Goal: Check status: Check status

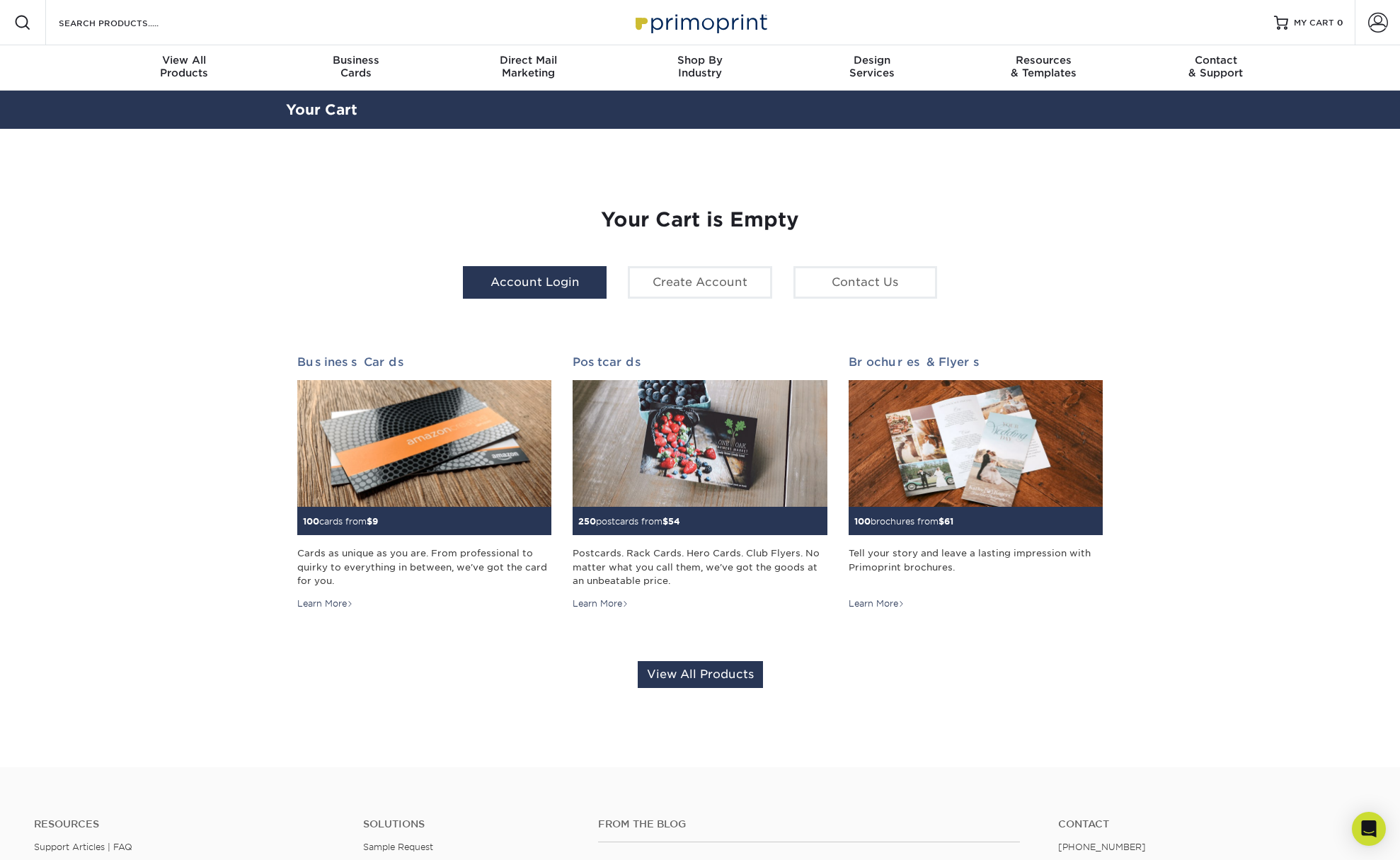
click at [553, 281] on link "Account Login" at bounding box center [535, 282] width 144 height 32
click at [746, 284] on link "Order History" at bounding box center [762, 282] width 102 height 32
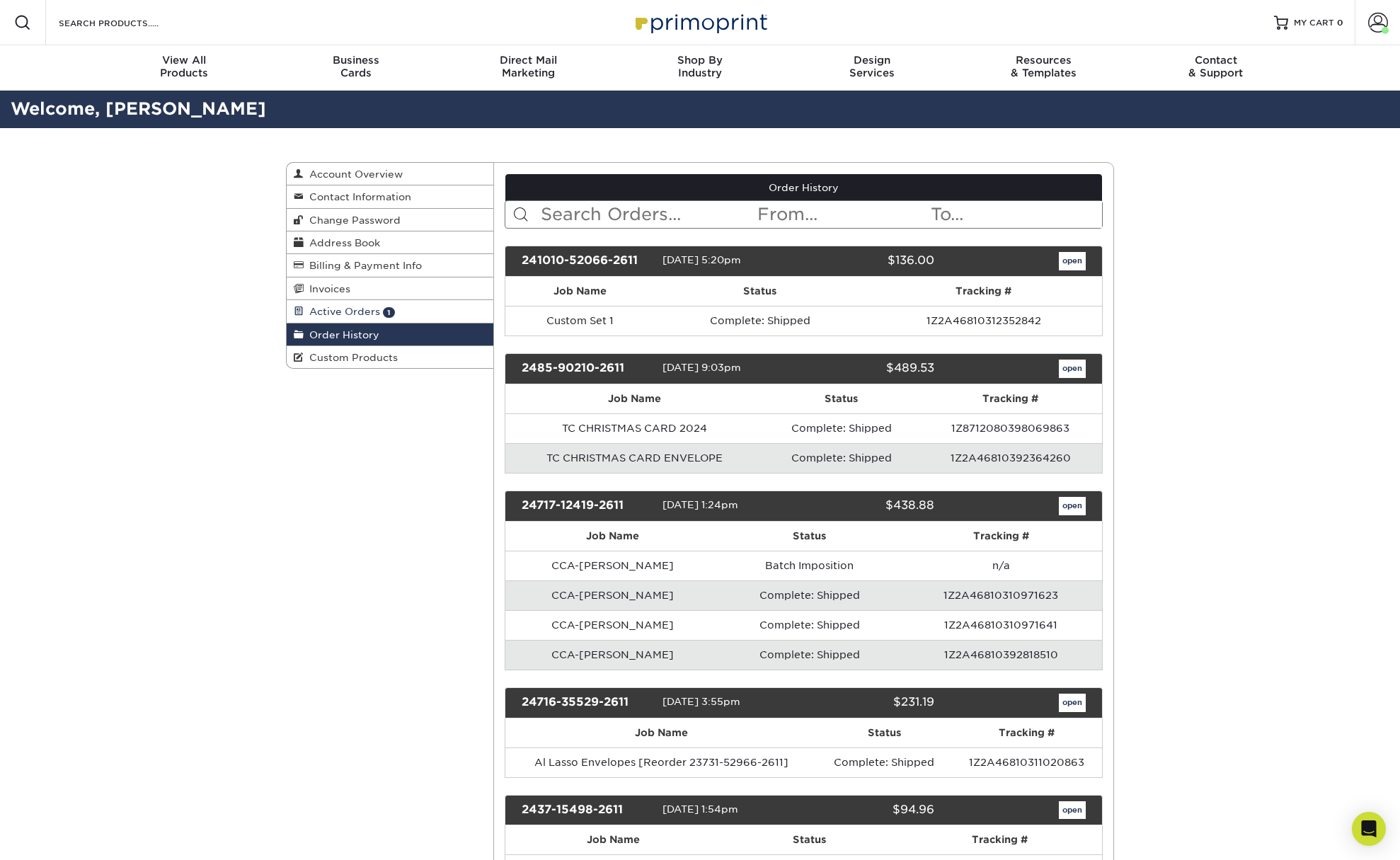
click at [349, 315] on span "Active Orders" at bounding box center [342, 312] width 77 height 12
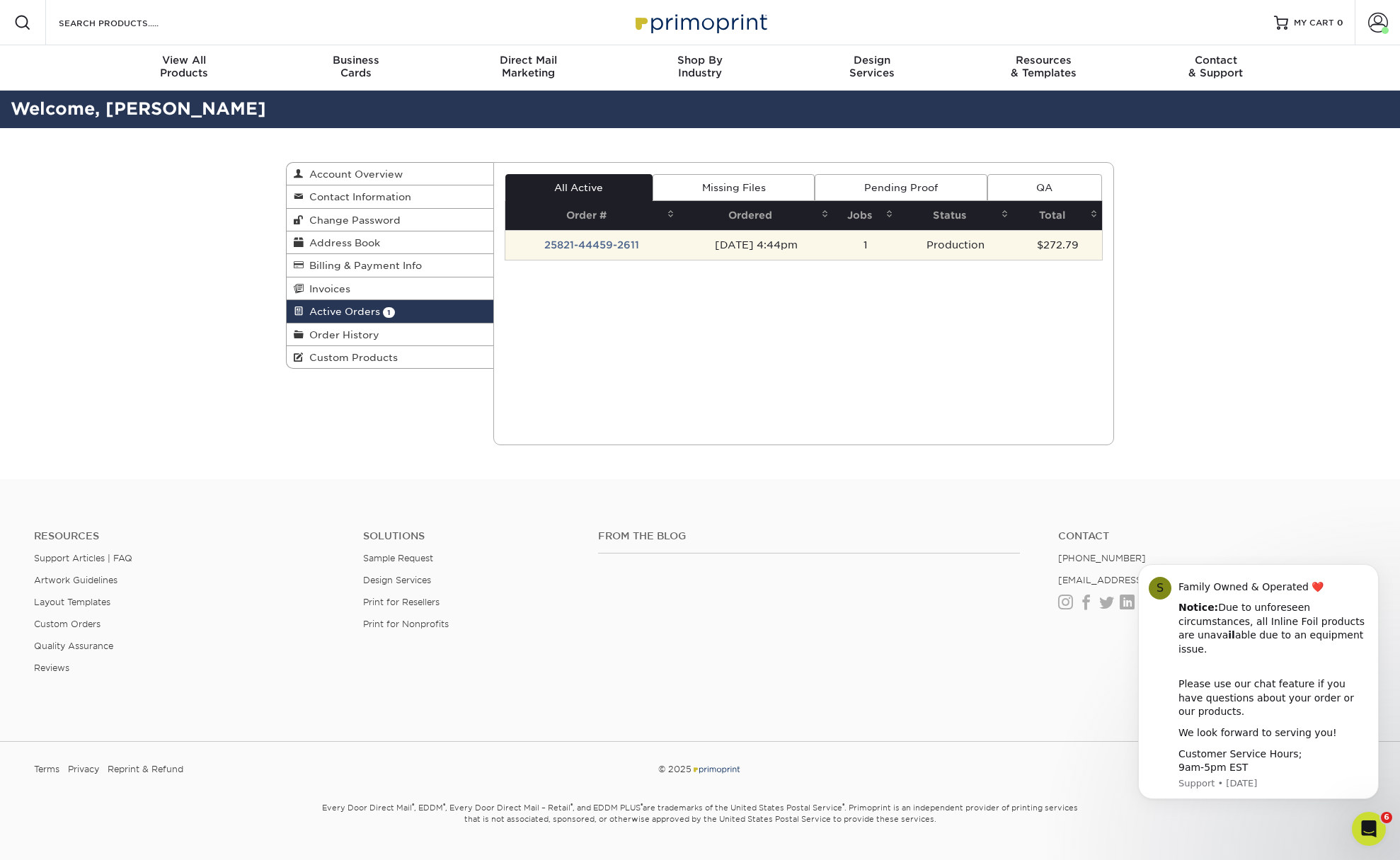
click at [589, 248] on td "25821-44459-2611" at bounding box center [592, 245] width 174 height 29
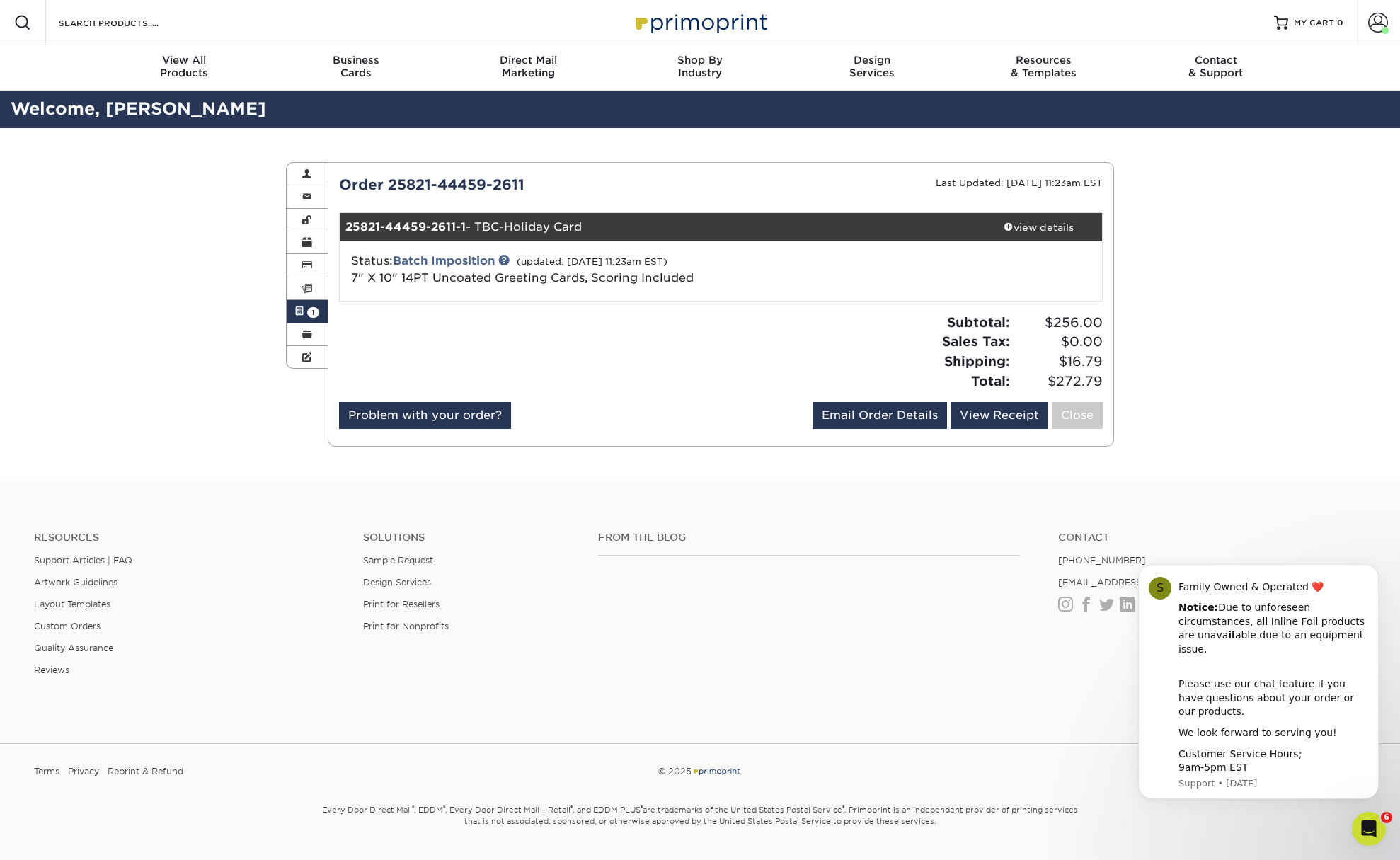
click at [183, 245] on div "Active Orders Account Overview Contact Information Change Password Address Book…" at bounding box center [700, 304] width 1400 height 353
